Goal: Transaction & Acquisition: Book appointment/travel/reservation

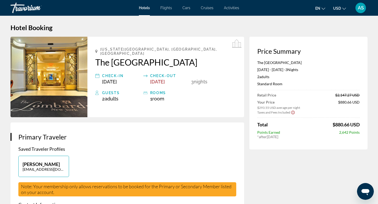
scroll to position [1, 0]
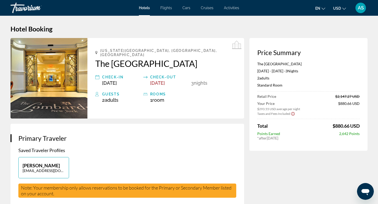
click at [48, 74] on img "Main content" at bounding box center [48, 78] width 77 height 81
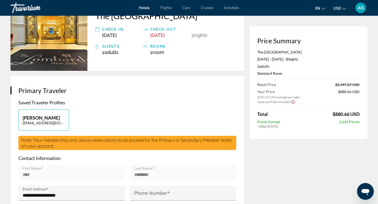
scroll to position [0, 0]
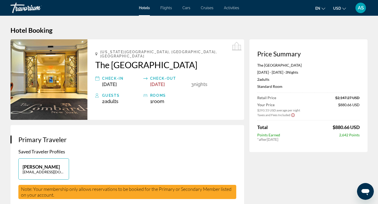
click at [62, 76] on img "Main content" at bounding box center [48, 79] width 77 height 81
click at [125, 60] on h2 "The [GEOGRAPHIC_DATA]" at bounding box center [165, 65] width 141 height 10
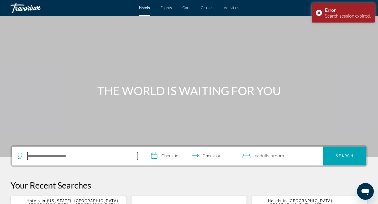
click at [66, 157] on input "Search hotel destination" at bounding box center [82, 156] width 111 height 8
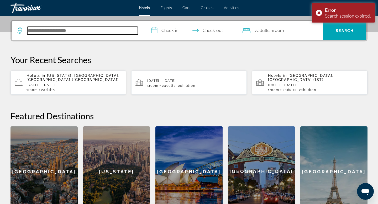
scroll to position [128, 0]
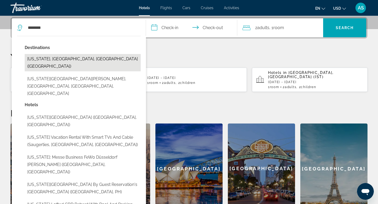
click at [91, 60] on button "[US_STATE], [GEOGRAPHIC_DATA], [GEOGRAPHIC_DATA] ([GEOGRAPHIC_DATA])" at bounding box center [83, 62] width 116 height 17
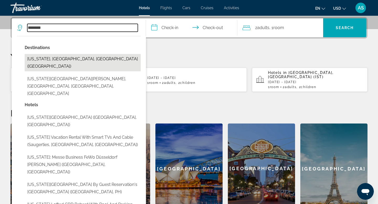
type input "**********"
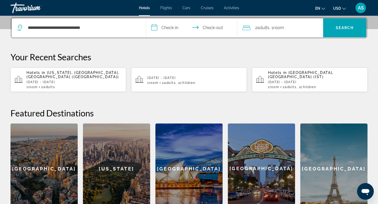
click at [169, 28] on input "**********" at bounding box center [192, 28] width 93 height 20
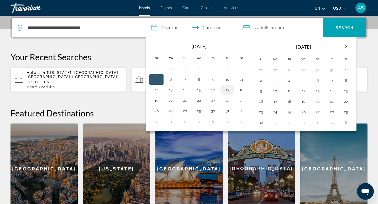
click at [227, 91] on button "17" at bounding box center [227, 89] width 8 height 7
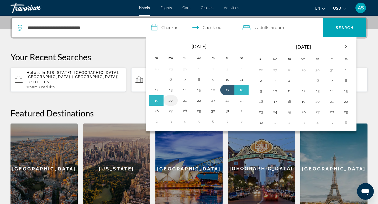
click at [170, 102] on button "20" at bounding box center [170, 100] width 8 height 7
type input "**********"
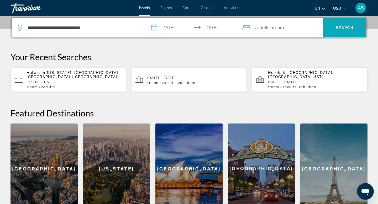
click at [344, 29] on span "Search" at bounding box center [345, 28] width 18 height 4
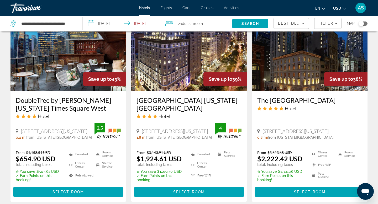
scroll to position [446, 0]
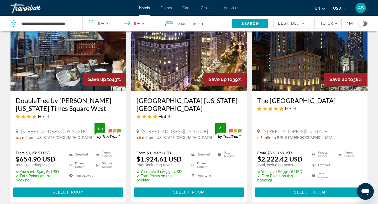
click at [73, 74] on img "Main content" at bounding box center [67, 49] width 115 height 84
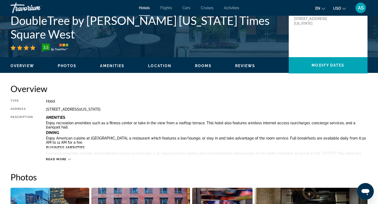
scroll to position [101, 0]
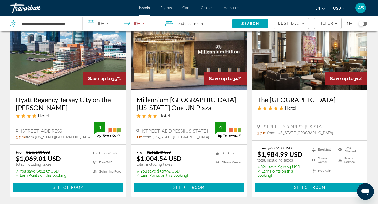
scroll to position [652, 0]
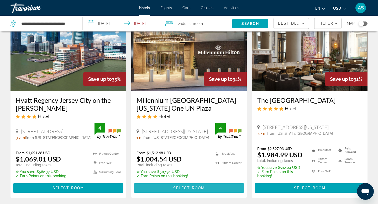
click at [186, 186] on span "Select Room" at bounding box center [188, 188] width 31 height 4
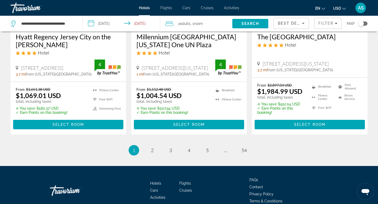
scroll to position [738, 0]
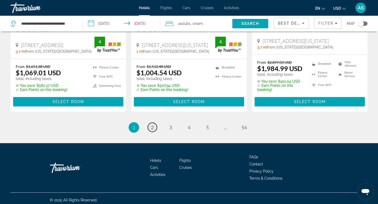
click at [154, 127] on link "page 2" at bounding box center [152, 127] width 9 height 9
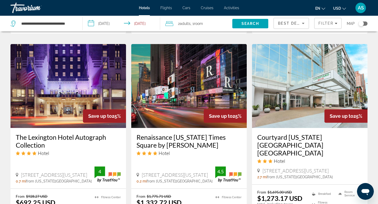
scroll to position [640, 0]
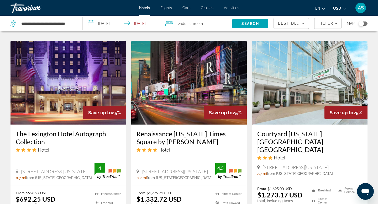
click at [154, 130] on h3 "Renaissance [US_STATE] Times Square by [PERSON_NAME]" at bounding box center [188, 138] width 105 height 16
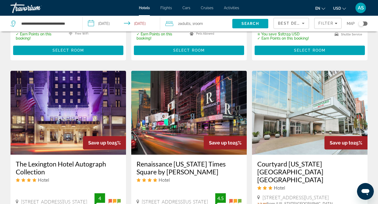
scroll to position [609, 0]
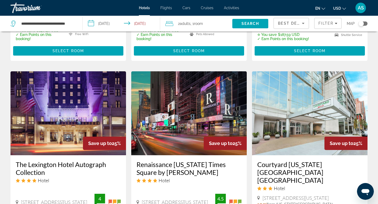
click at [60, 108] on img "Main content" at bounding box center [67, 113] width 115 height 84
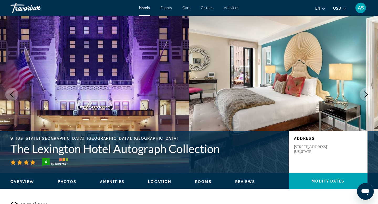
click at [365, 93] on icon "Next image" at bounding box center [366, 94] width 6 height 6
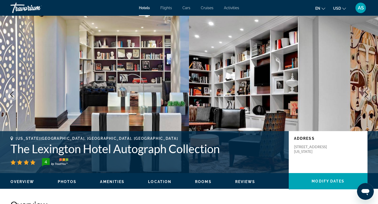
click at [365, 94] on icon "Next image" at bounding box center [366, 94] width 6 height 6
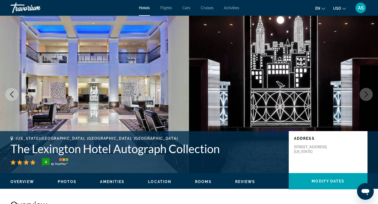
click at [365, 94] on icon "Next image" at bounding box center [366, 94] width 6 height 6
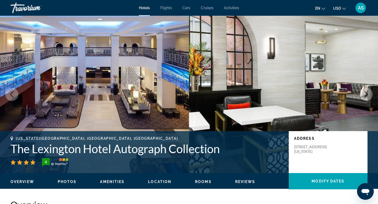
click at [365, 94] on icon "Next image" at bounding box center [366, 94] width 6 height 6
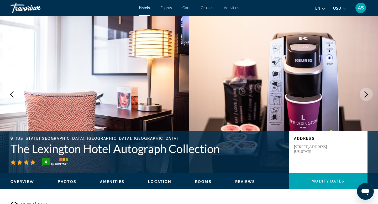
click at [365, 94] on icon "Next image" at bounding box center [366, 94] width 6 height 6
